Goal: Task Accomplishment & Management: Manage account settings

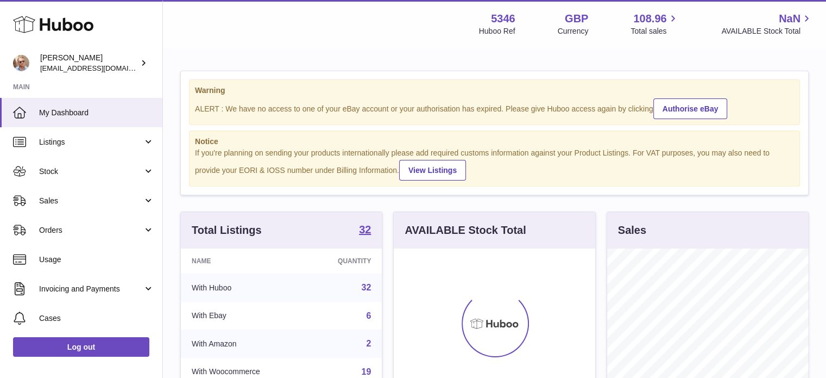
scroll to position [169, 202]
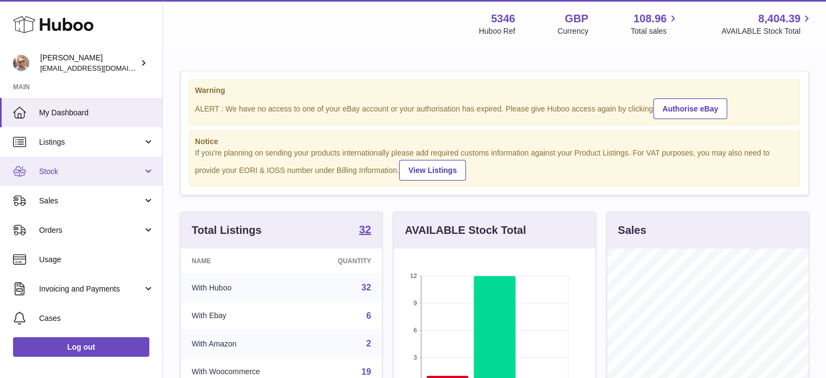
click at [64, 177] on link "Stock" at bounding box center [81, 170] width 162 height 29
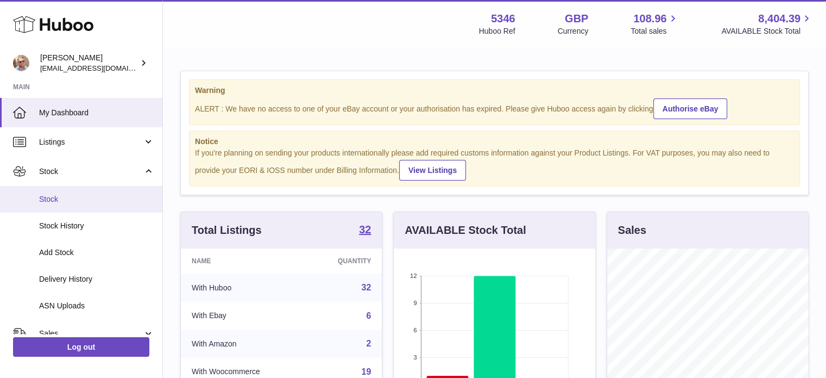
click at [64, 199] on span "Stock" at bounding box center [96, 199] width 115 height 10
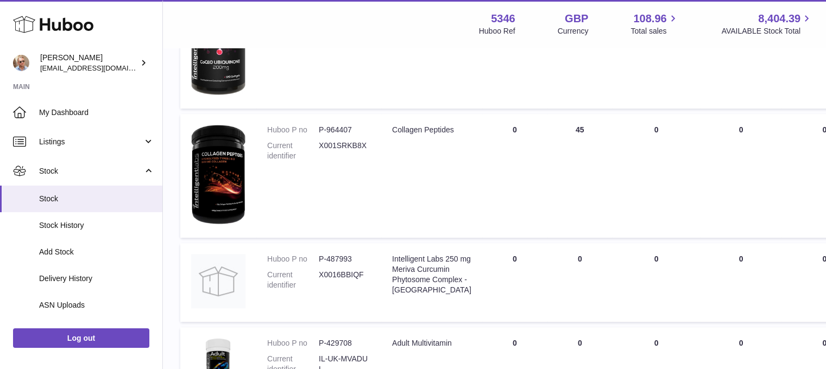
scroll to position [643, 0]
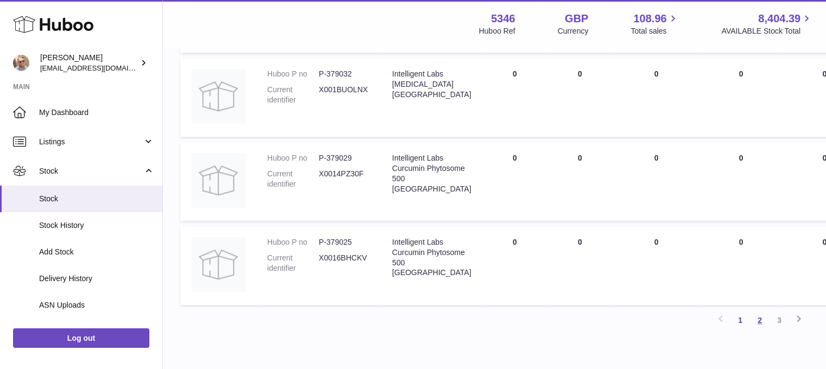
click at [767, 330] on link "2" at bounding box center [760, 321] width 20 height 20
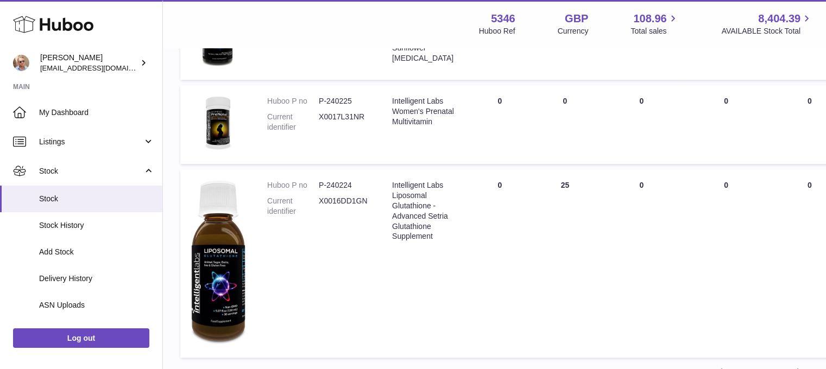
scroll to position [867, 0]
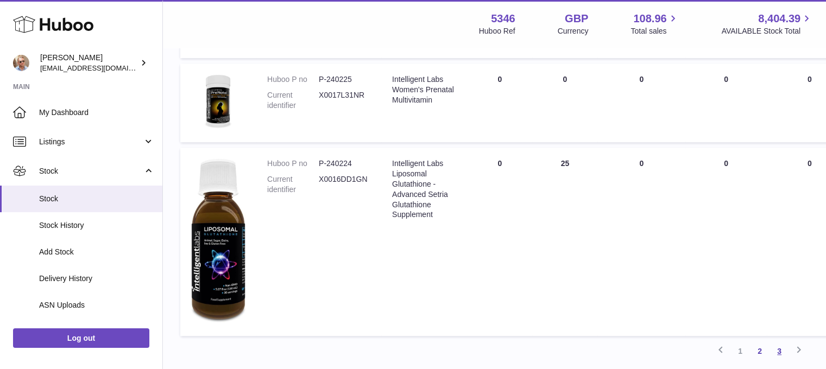
click at [780, 346] on link "3" at bounding box center [780, 352] width 20 height 20
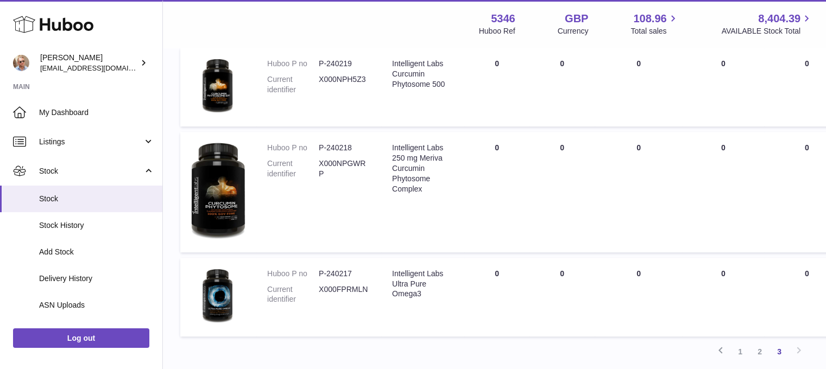
scroll to position [636, 0]
